Goal: Navigation & Orientation: Find specific page/section

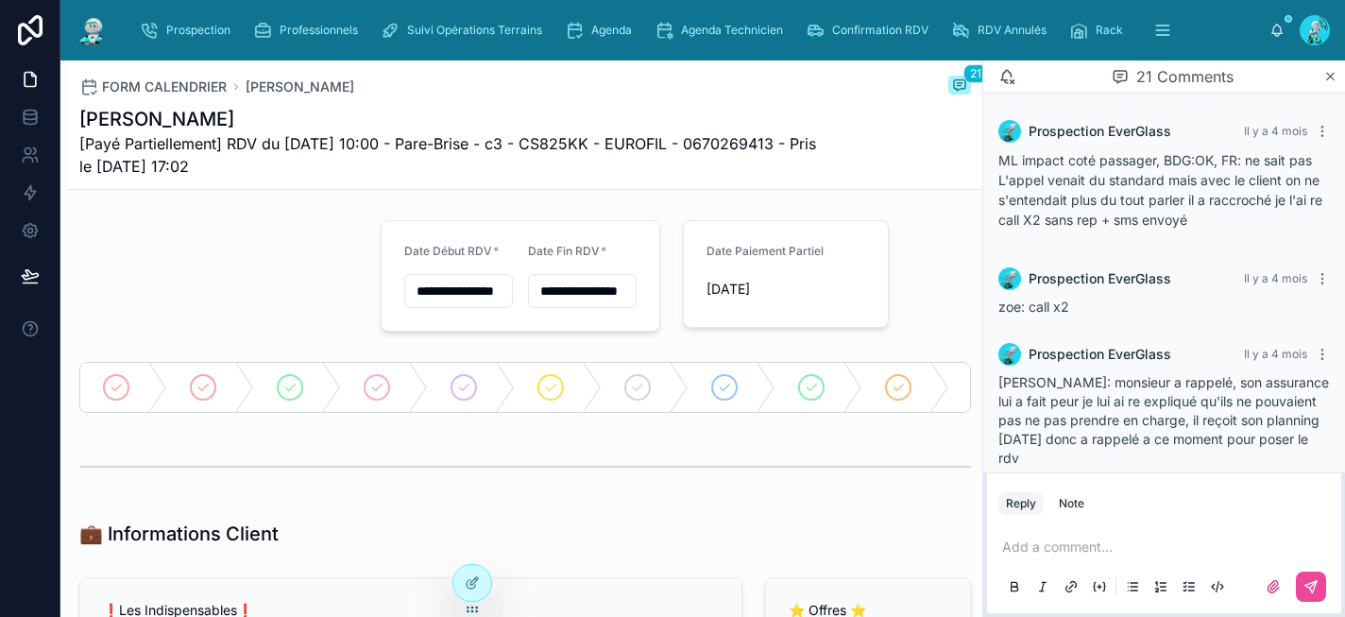
scroll to position [2608, 0]
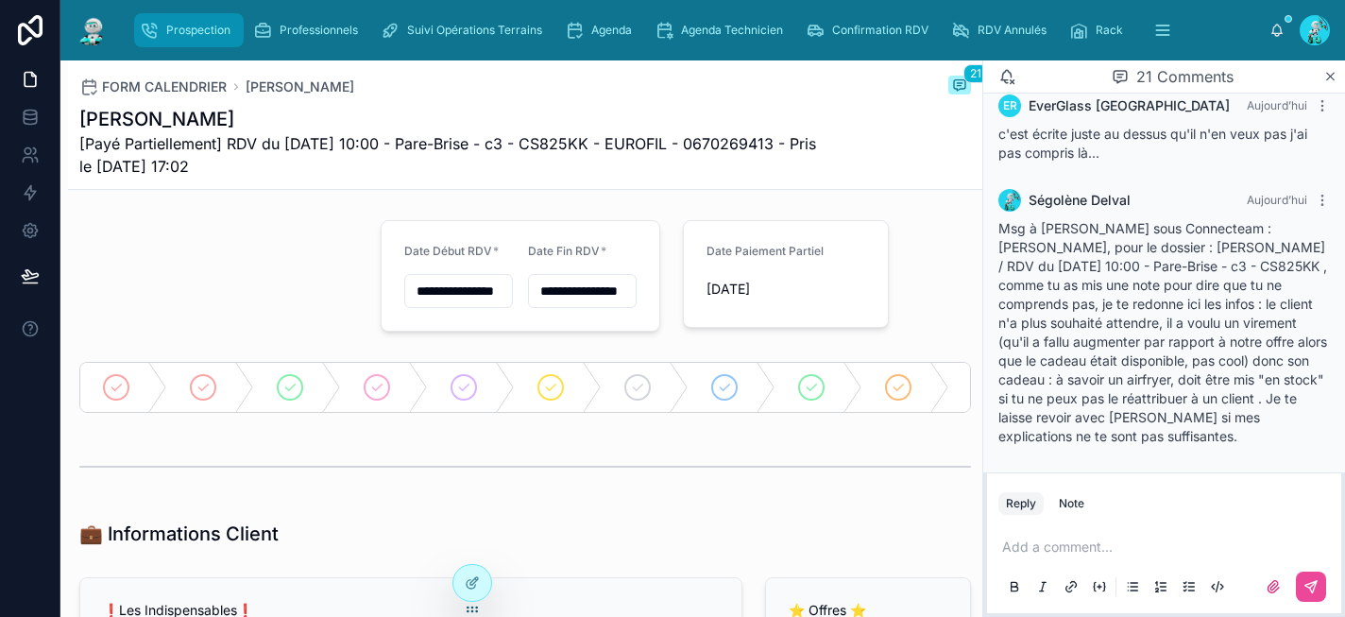
click at [168, 26] on span "Prospection" at bounding box center [198, 30] width 64 height 15
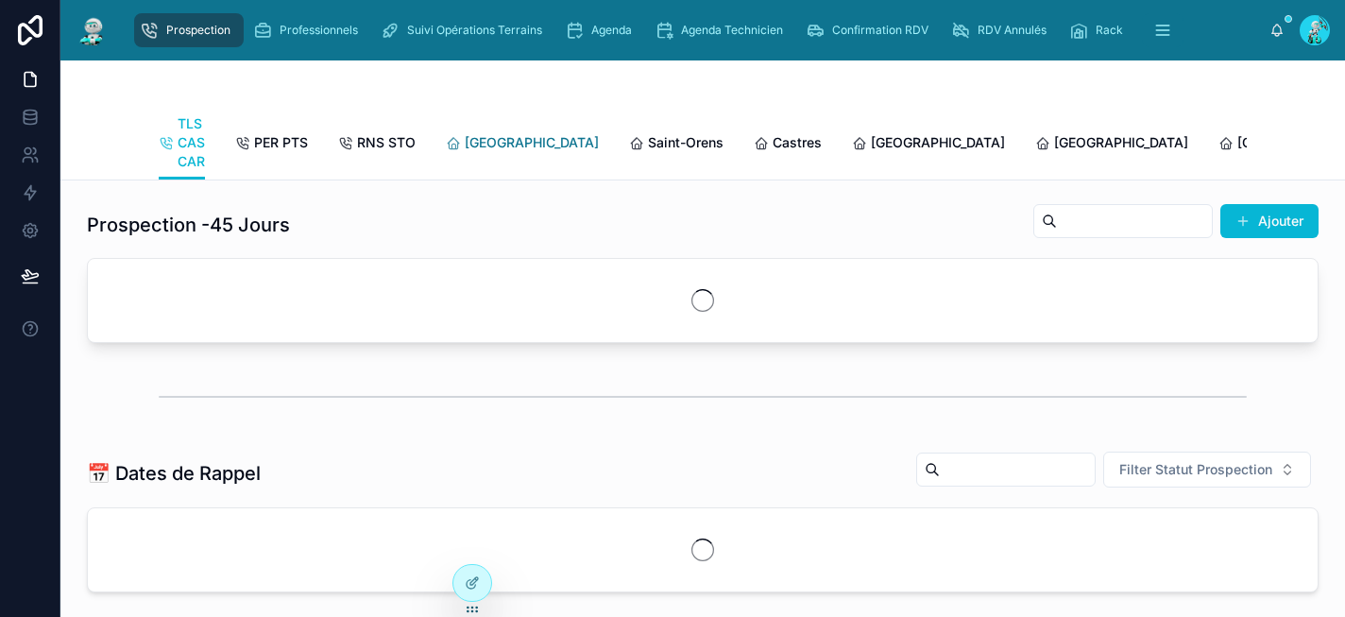
click at [503, 146] on span "[GEOGRAPHIC_DATA]" at bounding box center [532, 142] width 134 height 19
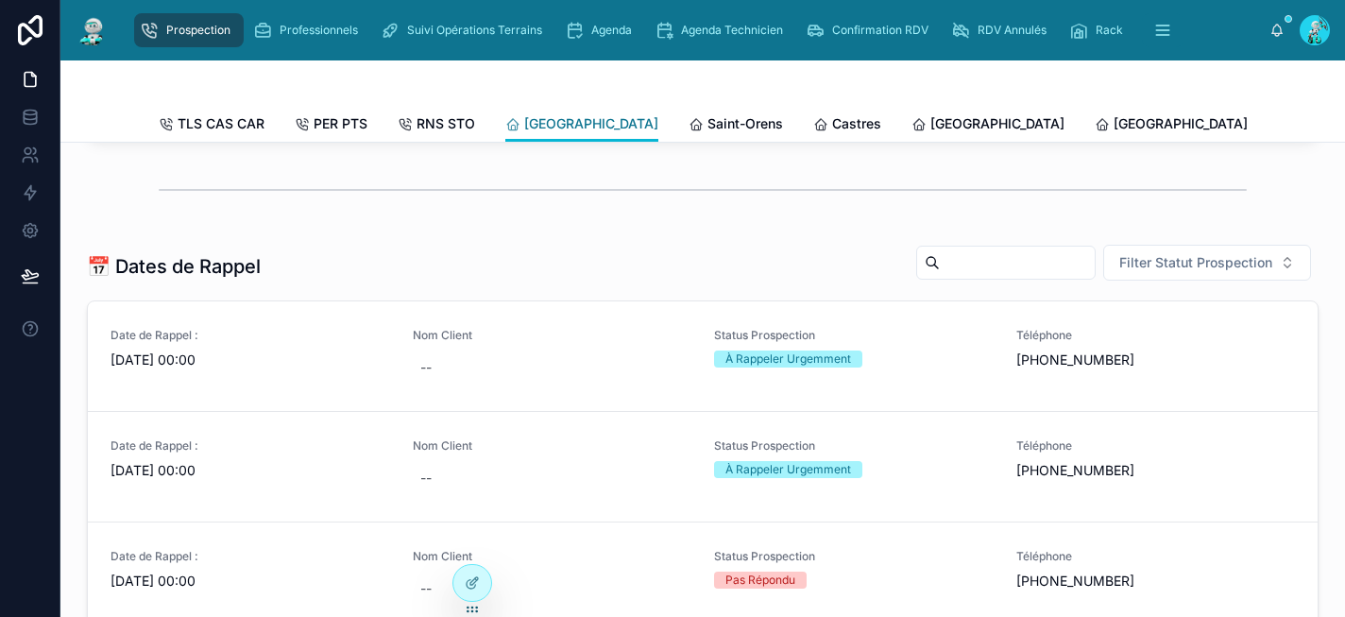
scroll to position [598, 0]
click at [707, 115] on span "Saint-Orens" at bounding box center [745, 123] width 76 height 19
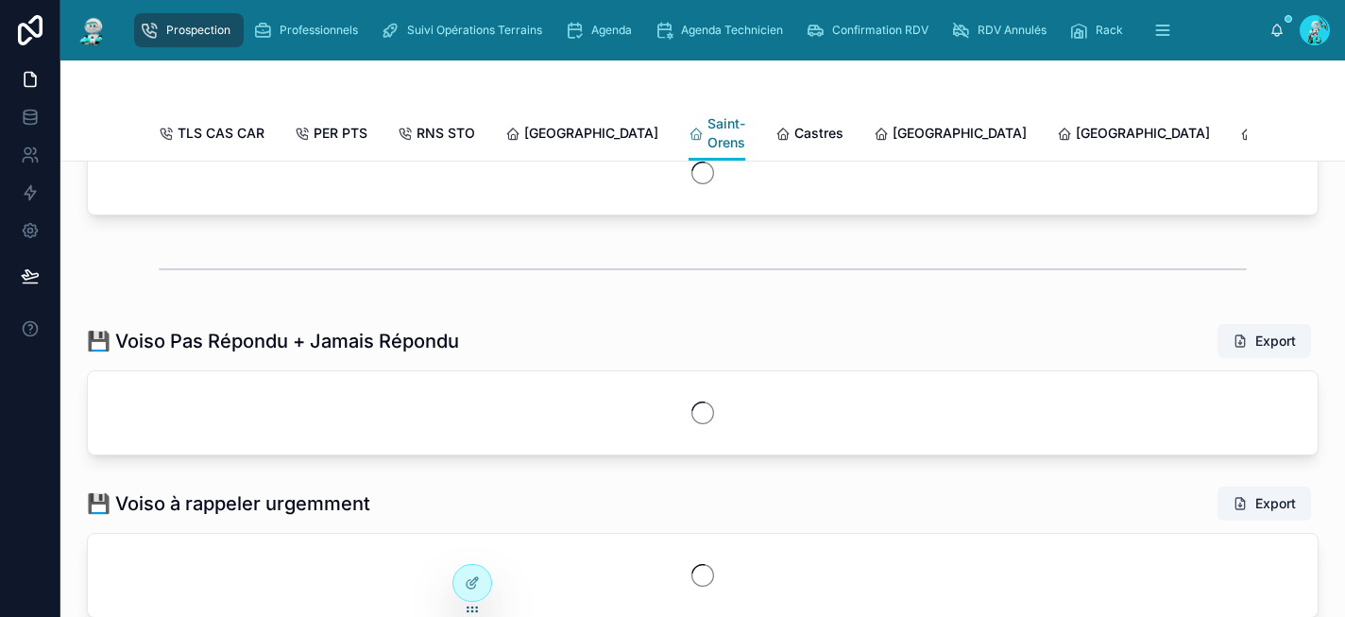
scroll to position [617, 0]
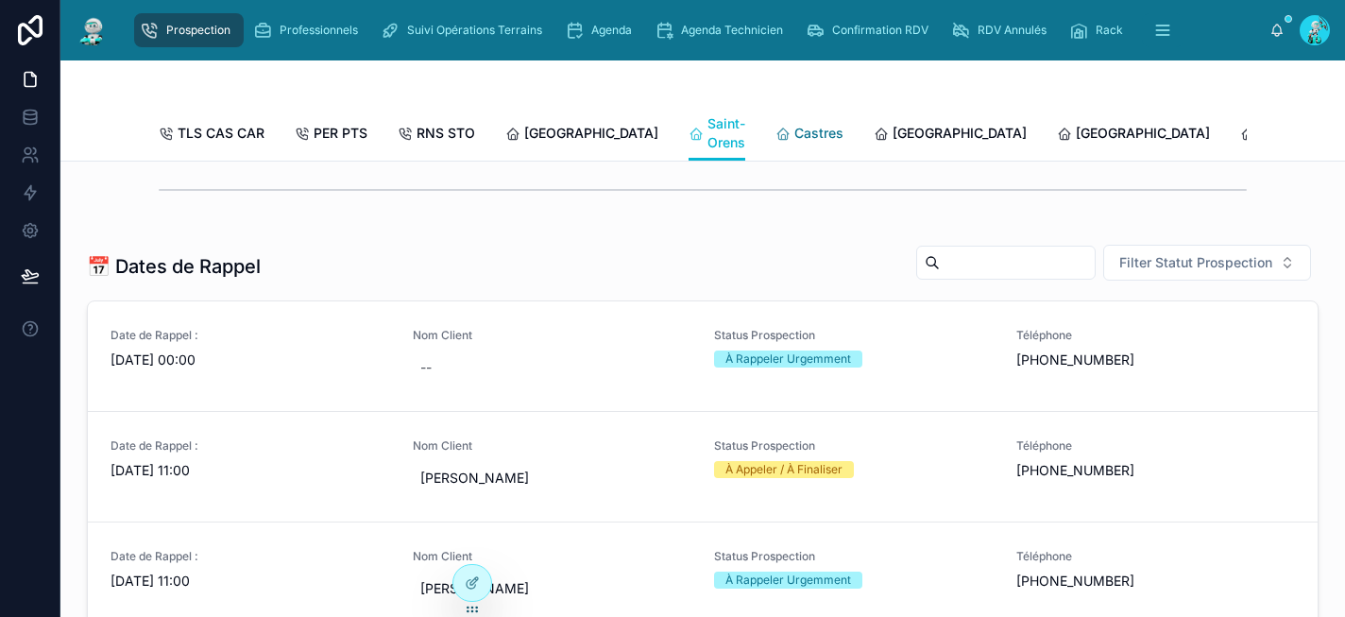
click at [794, 133] on span "Castres" at bounding box center [818, 133] width 49 height 19
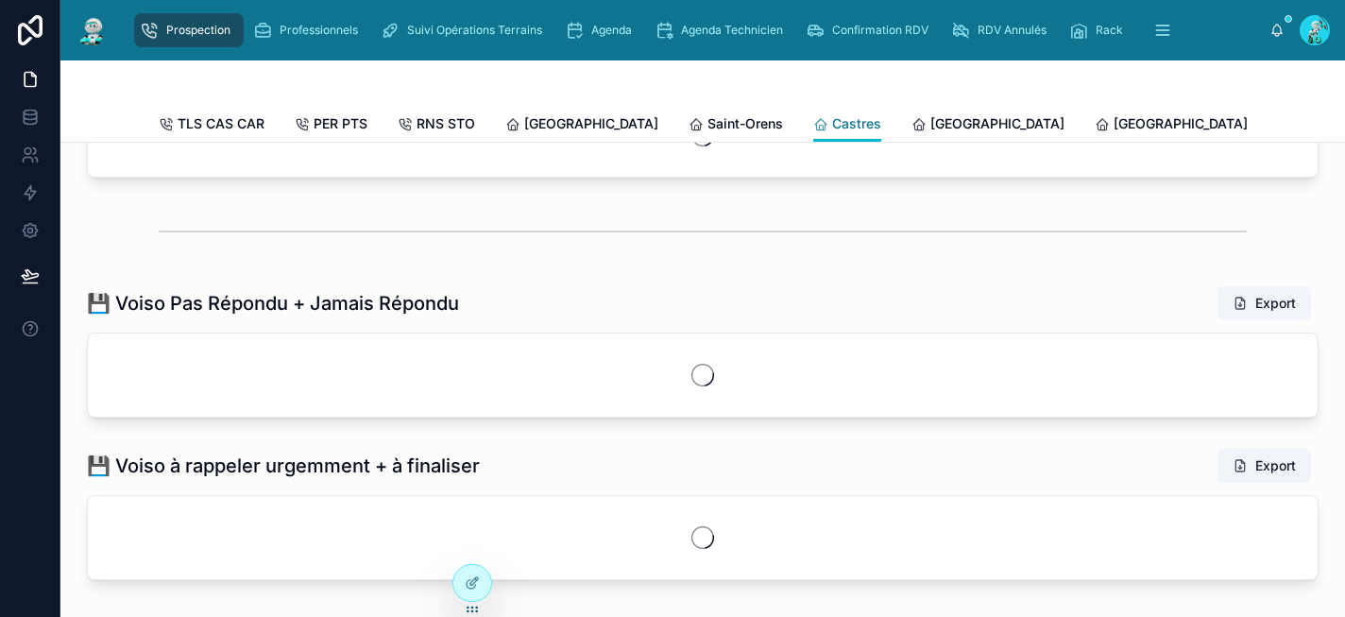
scroll to position [598, 0]
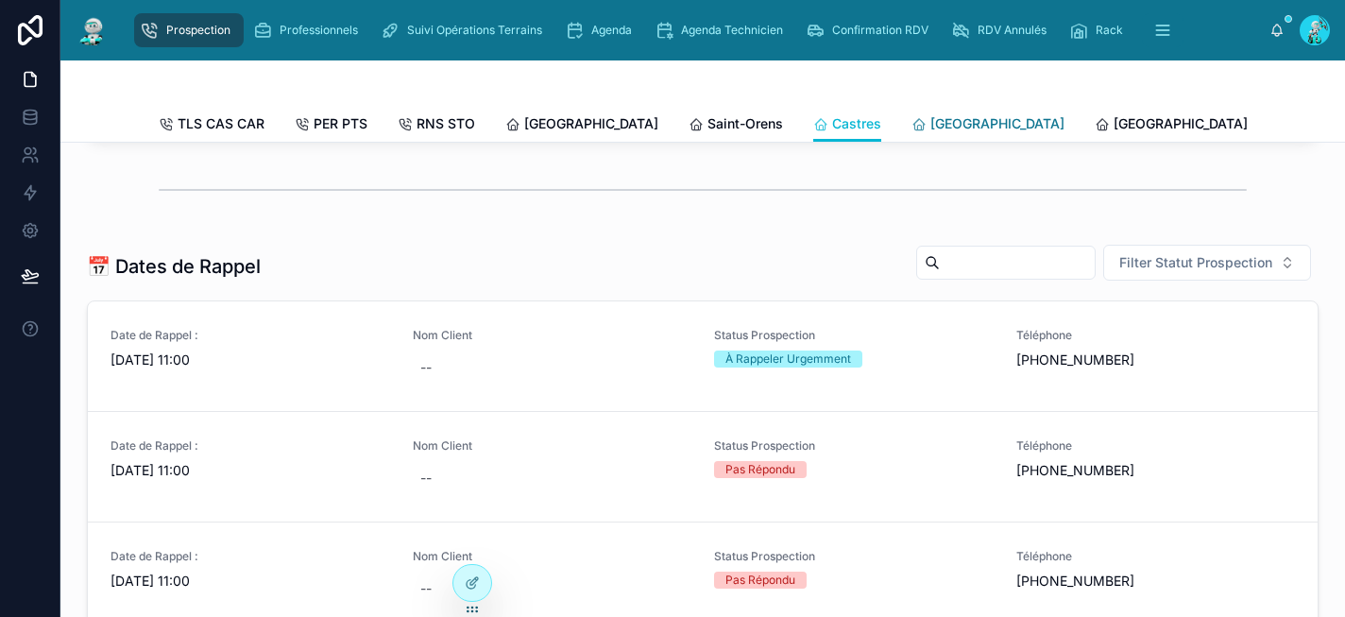
click at [930, 130] on span "[GEOGRAPHIC_DATA]" at bounding box center [997, 123] width 134 height 19
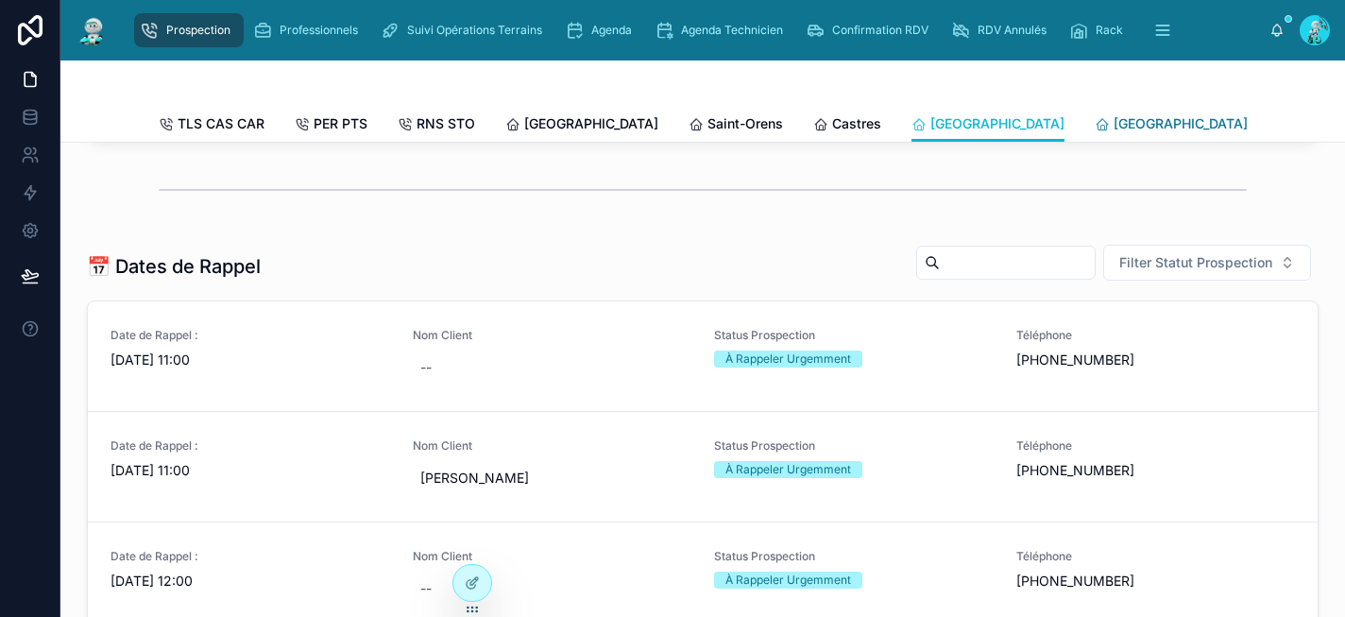
click at [1113, 115] on span "[GEOGRAPHIC_DATA]" at bounding box center [1180, 123] width 134 height 19
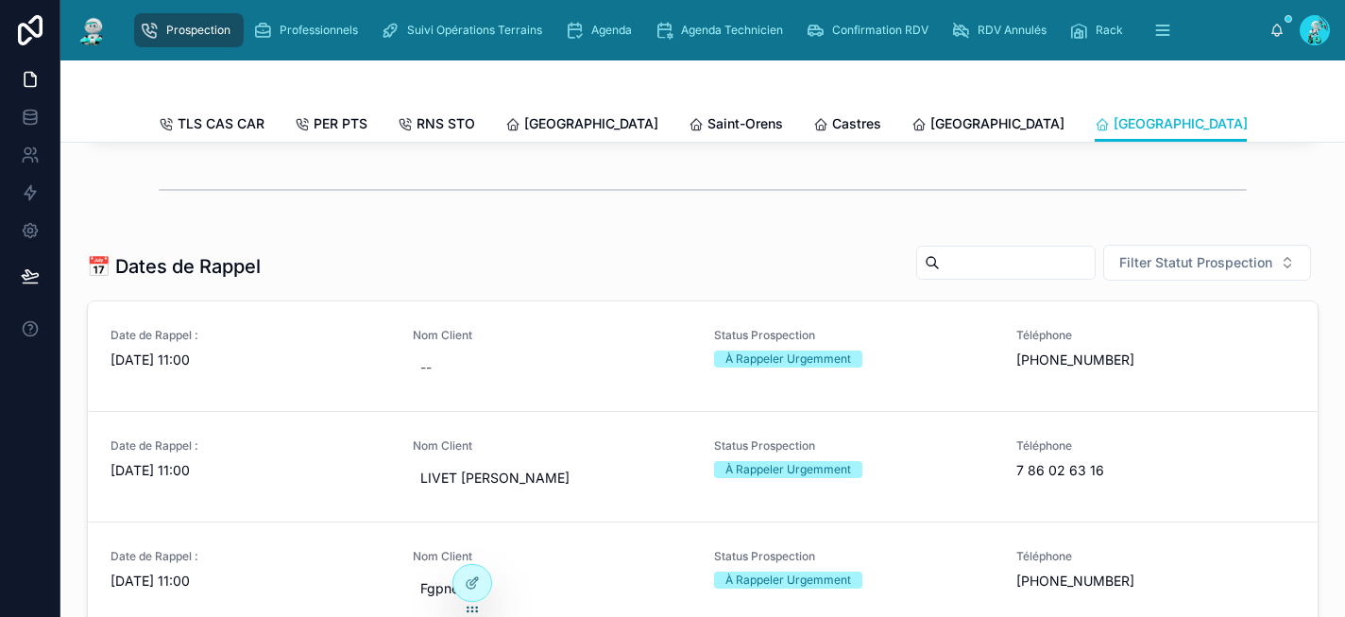
click at [1296, 126] on span "[GEOGRAPHIC_DATA]" at bounding box center [1363, 123] width 134 height 19
